Goal: Navigation & Orientation: Find specific page/section

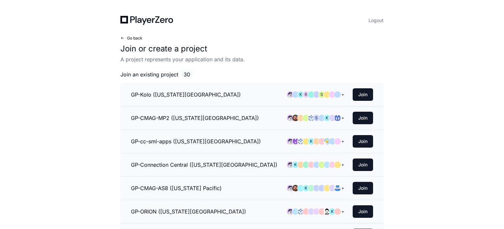
click at [131, 37] on span "Go back" at bounding box center [134, 38] width 15 height 5
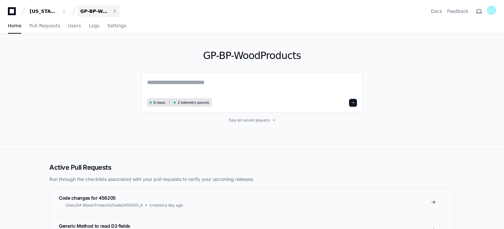
click at [115, 8] on button "GP-BP-WoodProducts" at bounding box center [99, 11] width 42 height 12
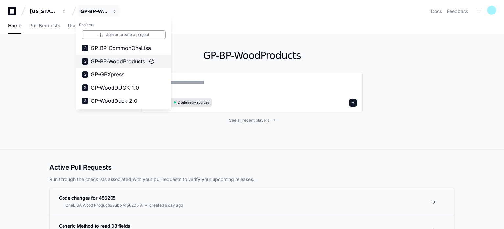
click at [131, 59] on span "GP-BP-WoodProducts" at bounding box center [118, 61] width 54 height 8
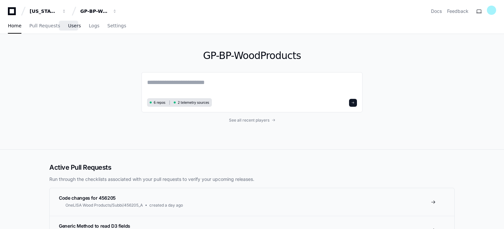
click at [68, 25] on span "Users" at bounding box center [74, 26] width 13 height 4
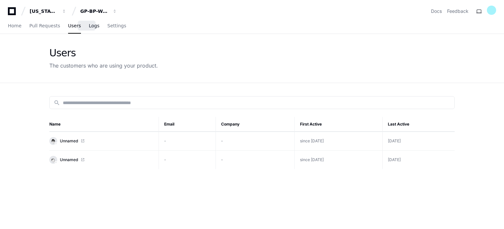
click at [89, 27] on span "Logs" at bounding box center [94, 26] width 11 height 4
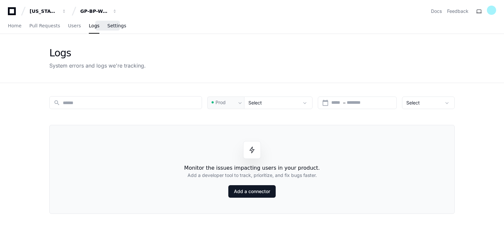
click at [107, 26] on span "Settings" at bounding box center [116, 26] width 19 height 4
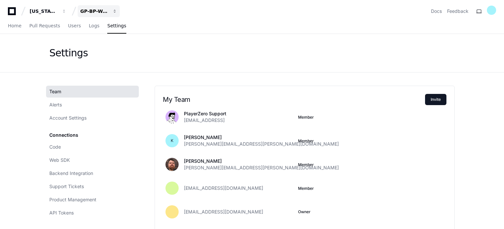
click at [113, 9] on button "GP-BP-WoodProducts" at bounding box center [99, 11] width 42 height 12
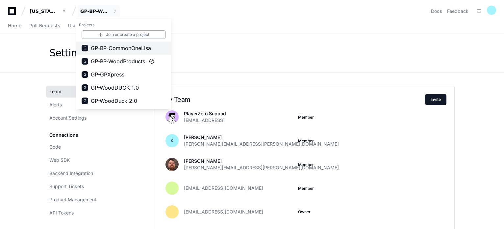
click at [135, 44] on span "GP-BP-CommonOneLisa" at bounding box center [121, 48] width 60 height 8
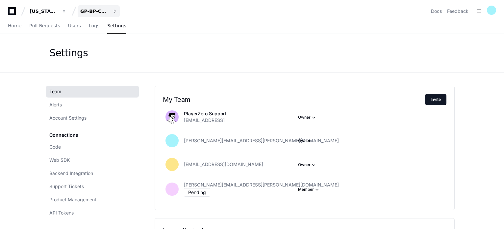
click at [112, 9] on button "GP-BP-CommonOneLisa" at bounding box center [99, 11] width 42 height 12
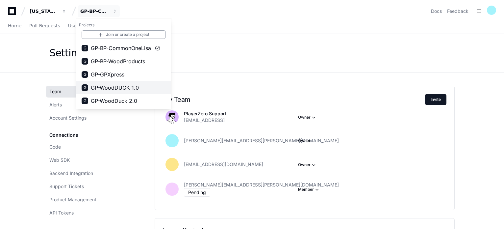
click at [145, 87] on button "G GP-WoodDUCK 1.0" at bounding box center [123, 87] width 95 height 13
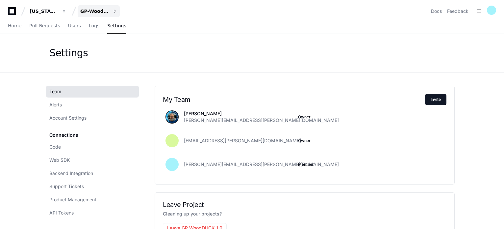
click at [111, 11] on button "GP-WoodDUCK 1.0" at bounding box center [99, 11] width 42 height 12
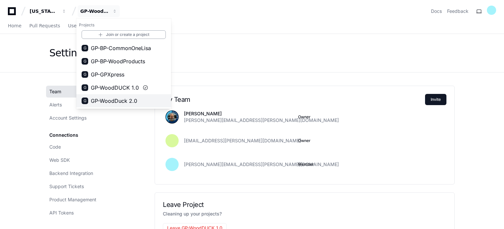
click at [142, 104] on button "G GP-WoodDuck 2.0" at bounding box center [123, 100] width 95 height 13
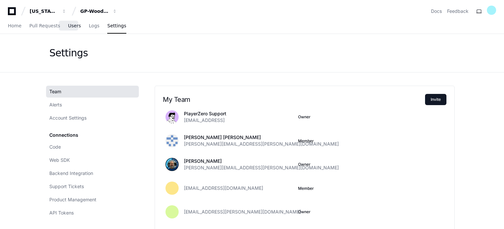
click at [69, 28] on span "Users" at bounding box center [74, 26] width 13 height 4
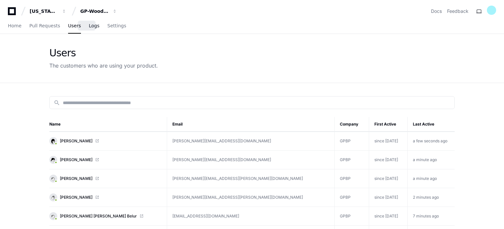
click at [89, 26] on span "Logs" at bounding box center [94, 26] width 11 height 4
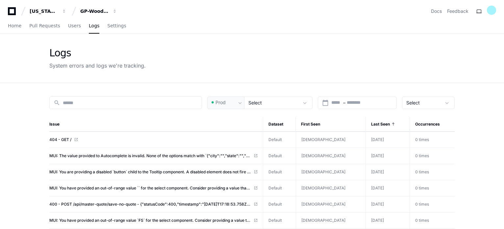
click at [118, 27] on div "Home Pull Requests Users Logs Settings" at bounding box center [252, 25] width 488 height 15
click at [112, 7] on button "GP-WoodDuck 2.0" at bounding box center [99, 11] width 42 height 12
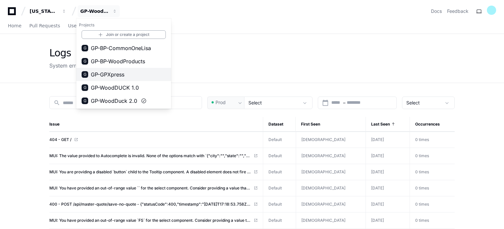
click at [153, 75] on button "G GP-GPXpress" at bounding box center [123, 74] width 95 height 13
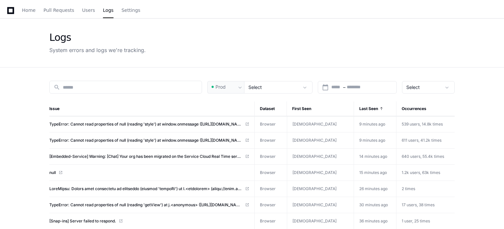
scroll to position [14, 0]
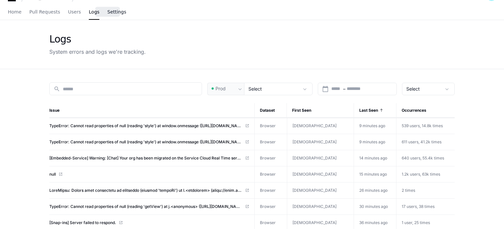
click at [108, 15] on link "Settings" at bounding box center [116, 12] width 19 height 15
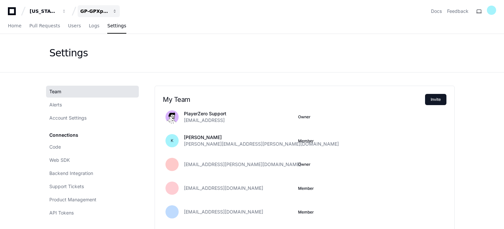
click at [115, 13] on button "GP-GPXpress" at bounding box center [99, 11] width 42 height 12
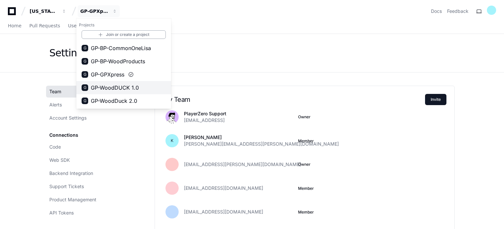
click at [150, 84] on button "G GP-WoodDUCK 1.0" at bounding box center [123, 87] width 95 height 13
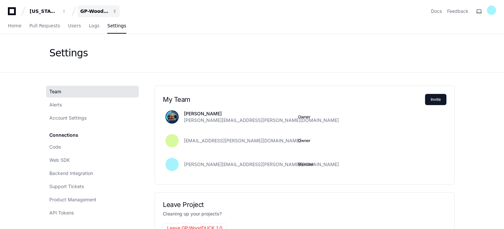
click at [115, 8] on button "GP-WoodDUCK 1.0" at bounding box center [99, 11] width 42 height 12
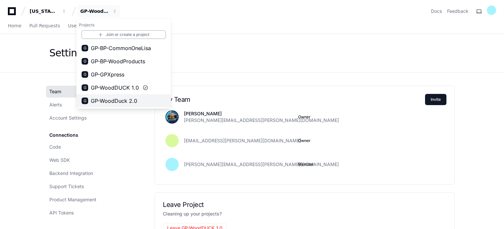
click at [138, 100] on button "G GP-WoodDuck 2.0" at bounding box center [123, 100] width 95 height 13
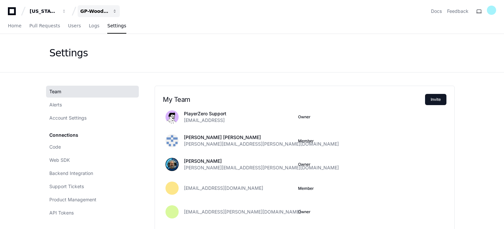
click at [66, 12] on span "button" at bounding box center [64, 11] width 5 height 5
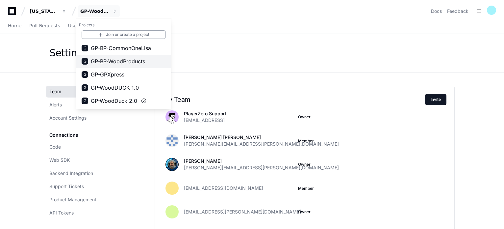
click at [153, 63] on button "G GP-BP-WoodProducts" at bounding box center [123, 61] width 95 height 13
